Goal: Navigation & Orientation: Find specific page/section

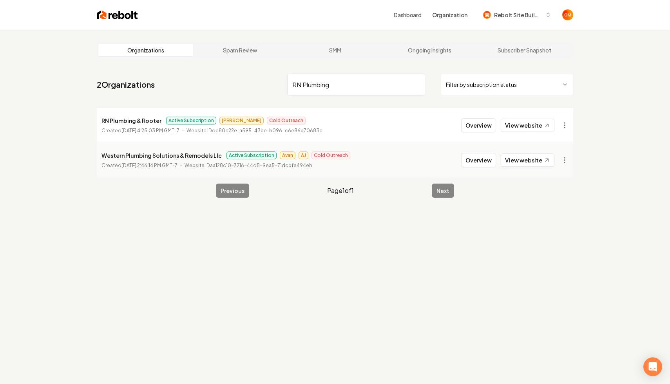
click at [415, 84] on input "RN Plumbing" at bounding box center [356, 85] width 138 height 22
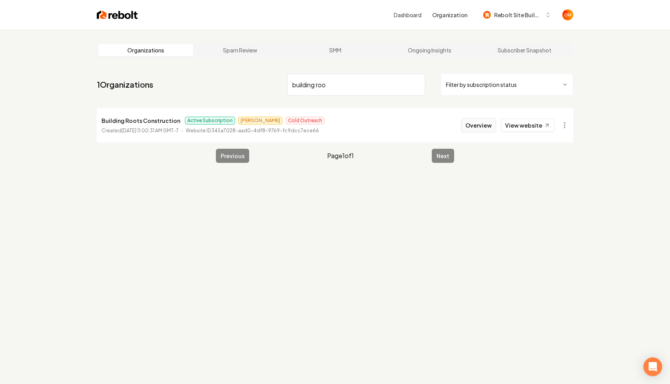
type input "building roo"
click at [479, 123] on button "Overview" at bounding box center [478, 125] width 35 height 14
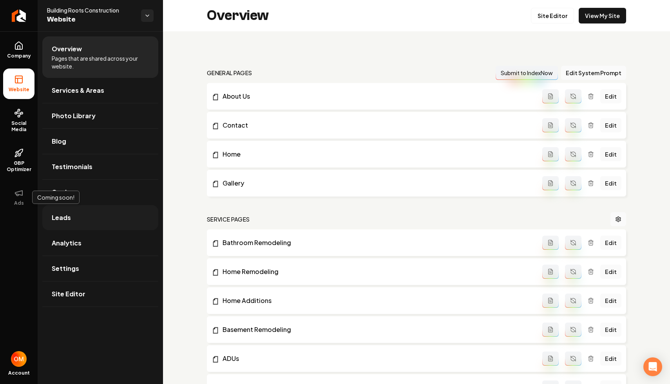
click at [52, 216] on span "Leads" at bounding box center [61, 217] width 19 height 9
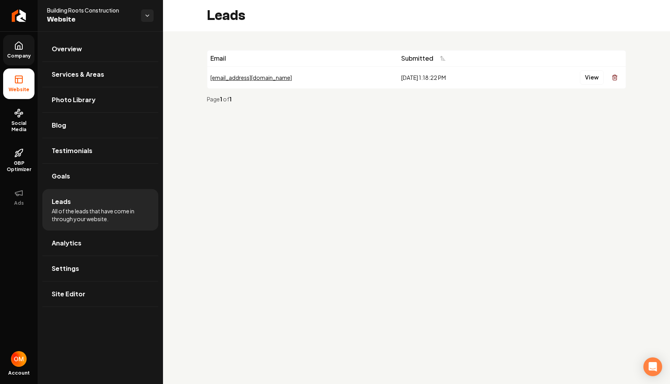
click at [5, 45] on link "Company" at bounding box center [18, 50] width 31 height 31
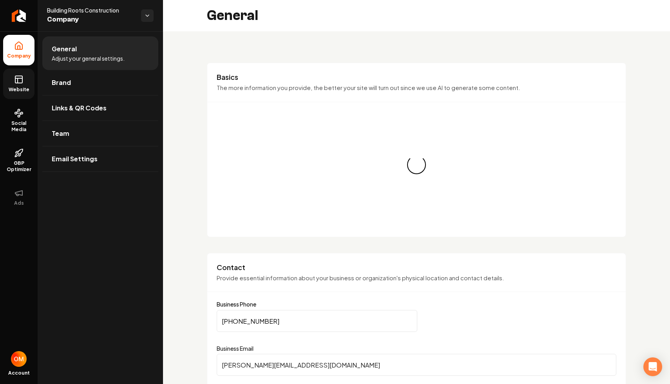
click at [24, 94] on link "Website" at bounding box center [18, 84] width 31 height 31
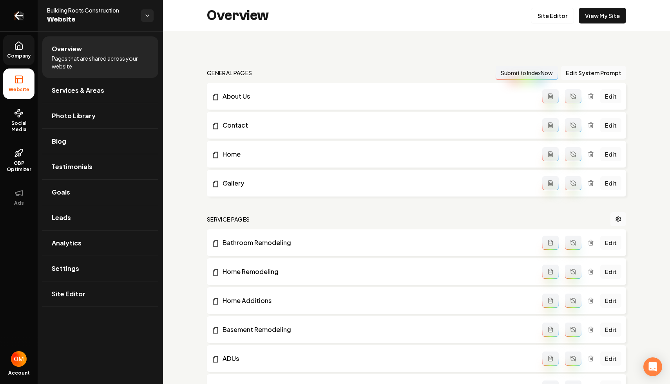
click at [17, 10] on icon "Return to dashboard" at bounding box center [19, 15] width 13 height 13
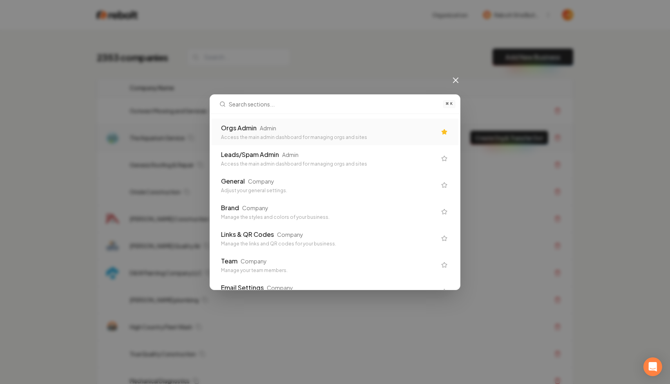
click at [328, 132] on div "Orgs Admin Admin" at bounding box center [329, 127] width 216 height 9
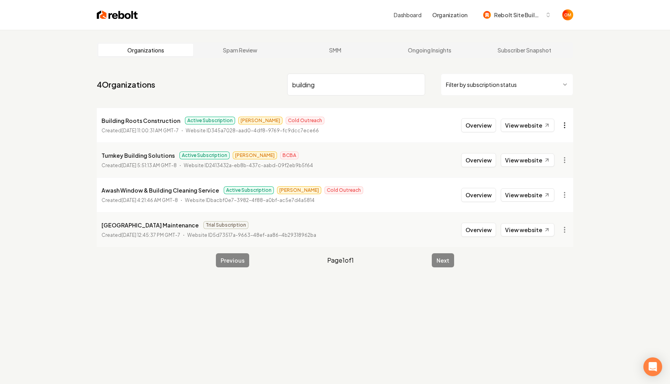
type input "building"
click at [564, 125] on html "Dashboard Organization Rebolt Site Builder Organizations Spam Review SMM Ongoin…" at bounding box center [335, 192] width 670 height 384
click at [547, 142] on div "Organization Info" at bounding box center [546, 143] width 50 height 13
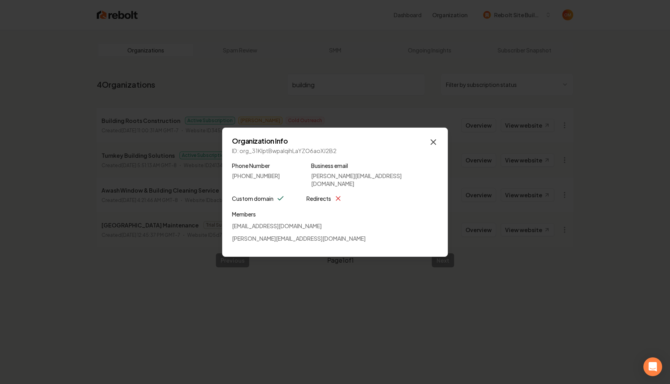
click at [433, 145] on icon "button" at bounding box center [433, 142] width 5 height 5
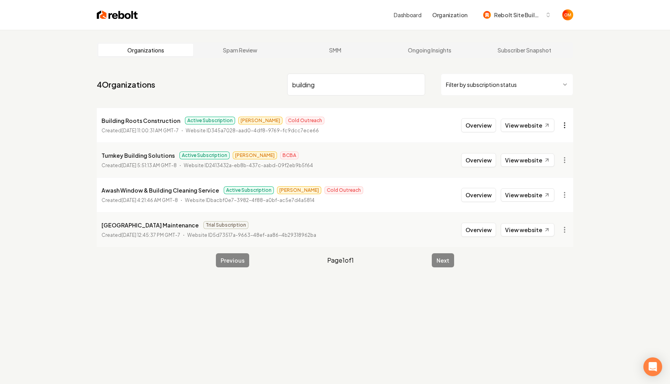
click at [569, 125] on html "Dashboard Organization Rebolt Site Builder Organizations Spam Review SMM Ongoin…" at bounding box center [335, 192] width 670 height 384
